Goal: Navigation & Orientation: Find specific page/section

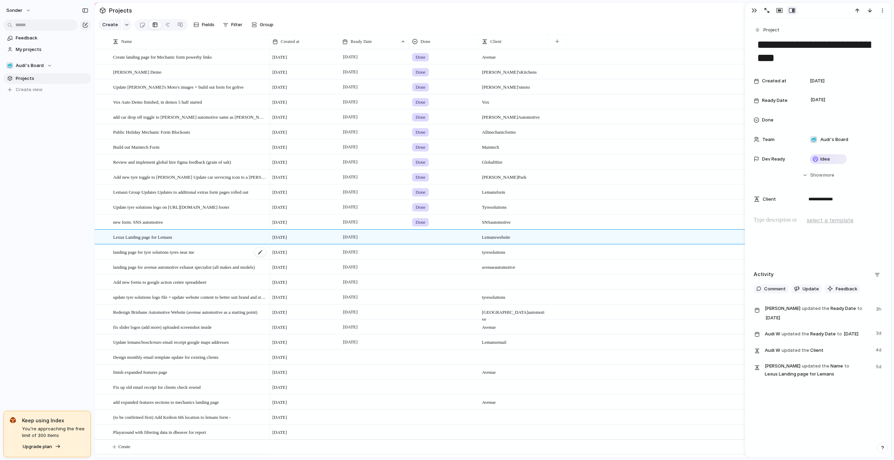
click at [210, 260] on div "landing page for tyre solutions tyres near me" at bounding box center [190, 252] width 154 height 14
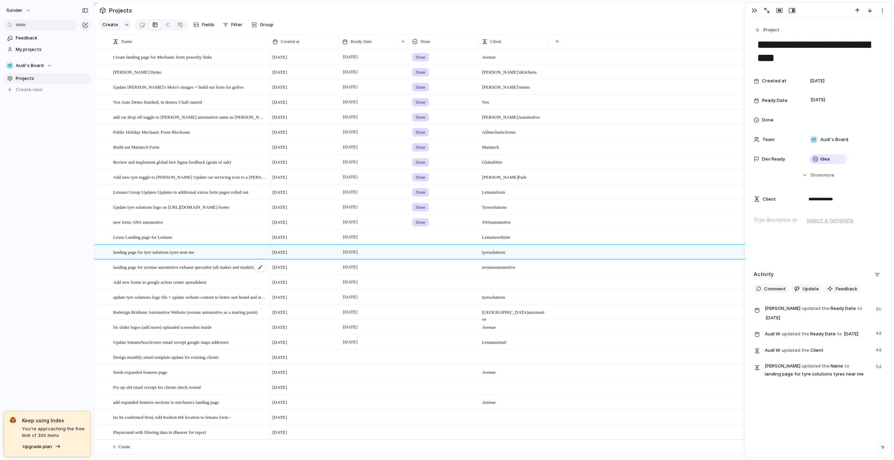
click at [213, 271] on span "landing page for avenue automotive exhaust specialist (all makes and models)" at bounding box center [184, 267] width 142 height 8
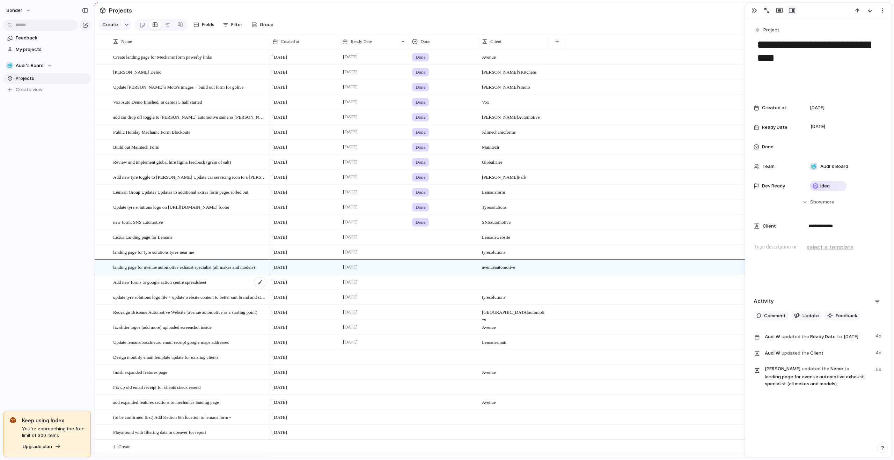
click at [206, 286] on span "Add new forms to google action centre spreadsheet" at bounding box center [159, 282] width 93 height 8
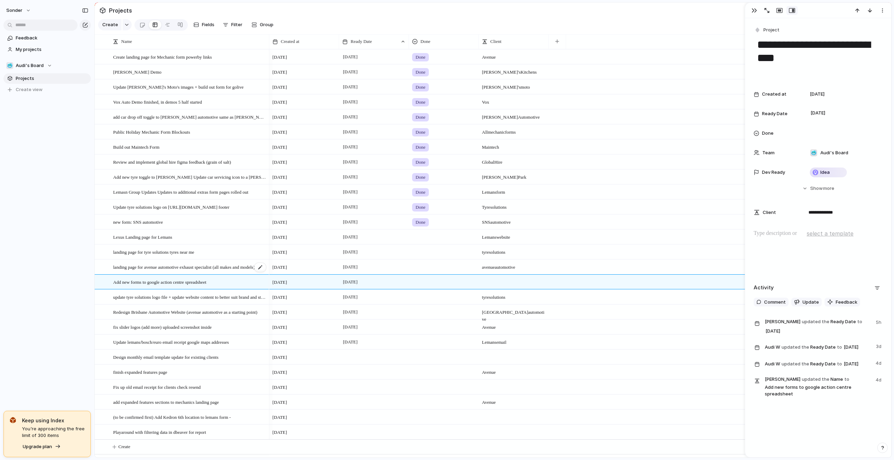
click at [242, 271] on span "landing page for avenue automotive exhaust specialist (all makes and models)" at bounding box center [184, 267] width 142 height 8
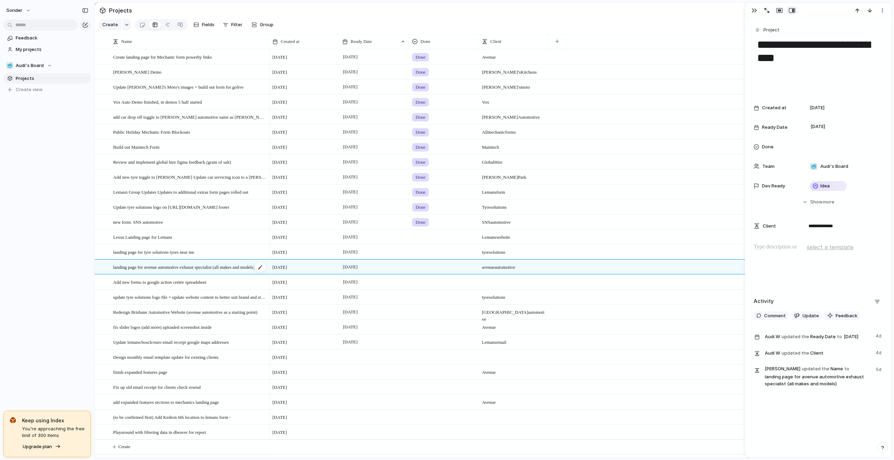
click at [242, 271] on span "landing page for avenue automotive exhaust specialist (all makes and models)" at bounding box center [184, 267] width 142 height 8
click at [225, 301] on span "update tyre solutions logo file + update website content to better suit brand a…" at bounding box center [190, 297] width 154 height 8
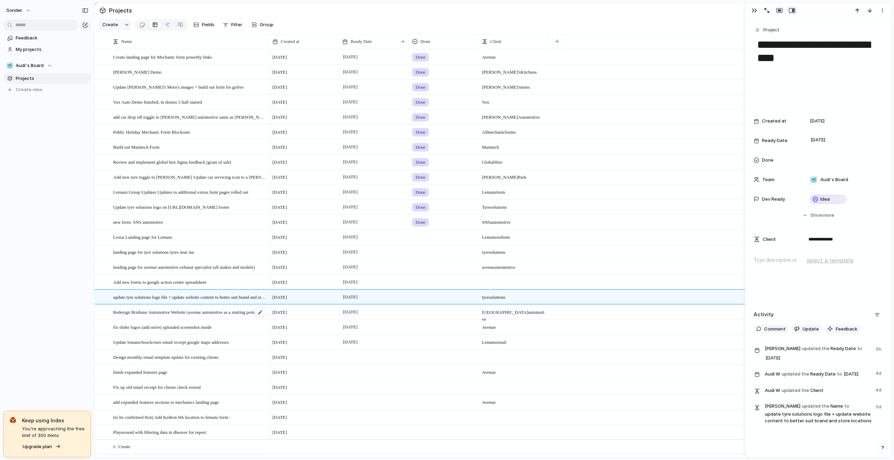
click at [213, 316] on span "Redesign Brisbane Automotive Website (avenue automotive as a starting point)" at bounding box center [185, 312] width 144 height 8
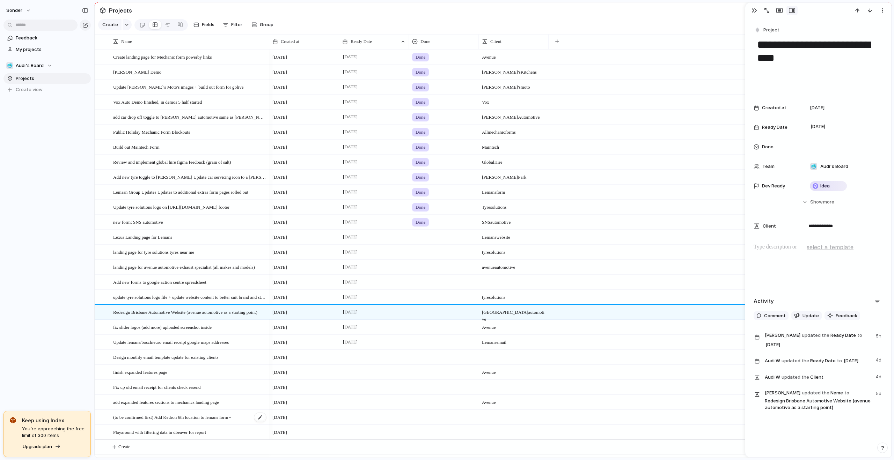
scroll to position [2, 0]
